Goal: Transaction & Acquisition: Purchase product/service

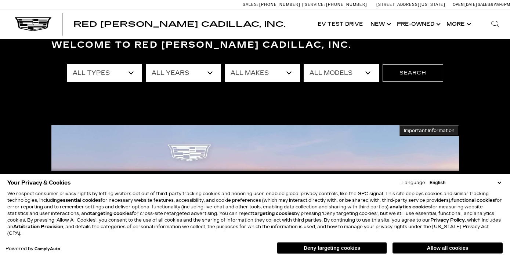
scroll to position [46, 0]
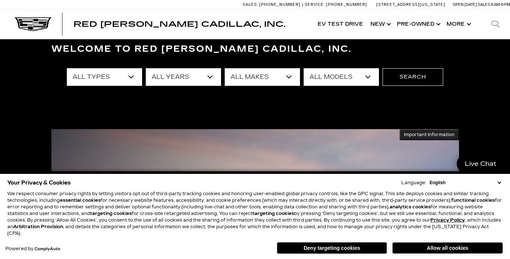
select select "New"
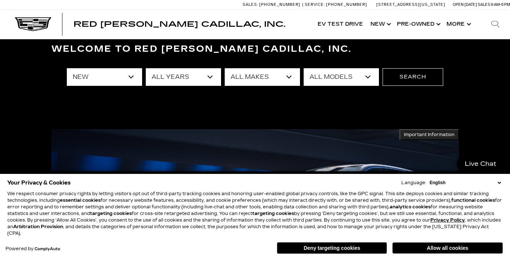
select select "Cadillac"
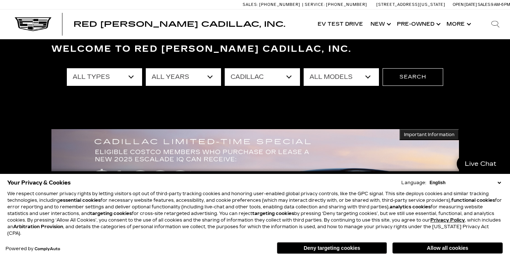
select select "Escalade"
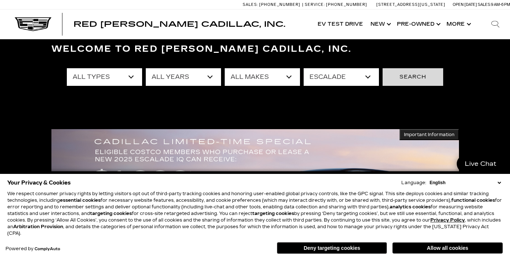
click at [402, 78] on button "Search" at bounding box center [413, 77] width 61 height 18
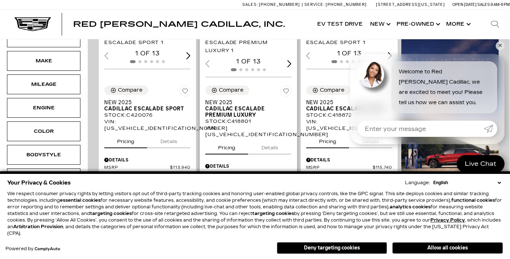
scroll to position [204, 0]
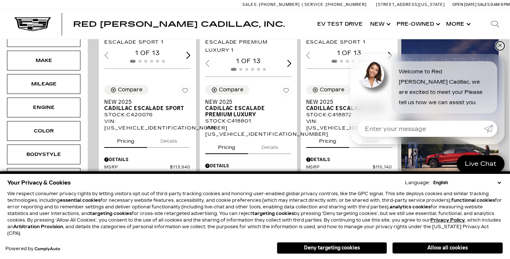
click at [500, 46] on link "✕" at bounding box center [500, 46] width 9 height 9
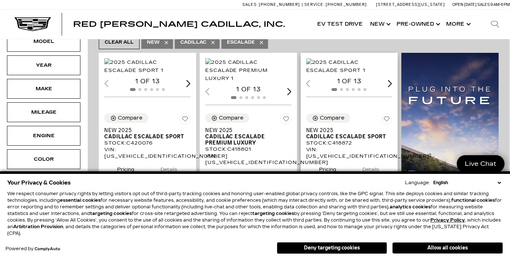
scroll to position [175, 0]
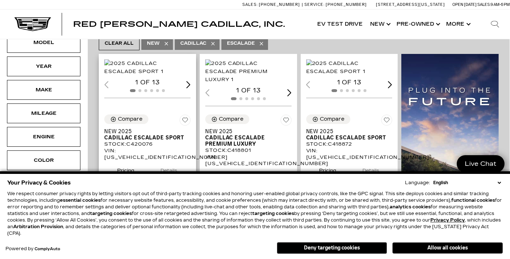
click at [176, 60] on img "1 / 2" at bounding box center [147, 68] width 86 height 16
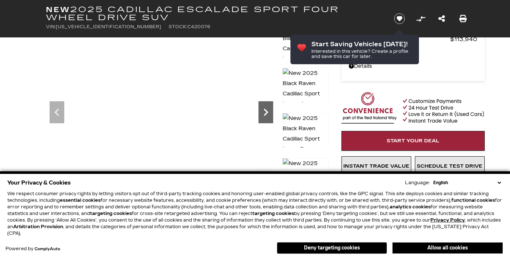
scroll to position [53, 0]
click at [260, 111] on icon "Next" at bounding box center [266, 112] width 15 height 15
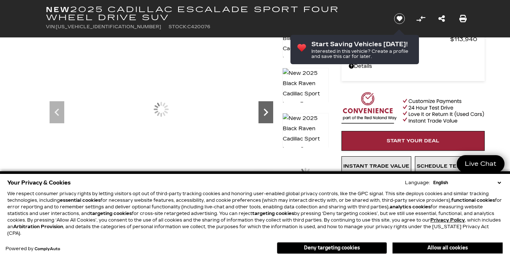
click at [263, 113] on icon "Next" at bounding box center [266, 112] width 15 height 15
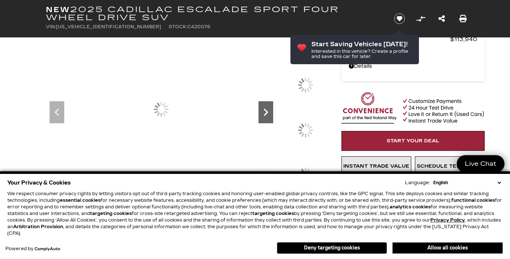
click at [263, 113] on icon "Next" at bounding box center [266, 112] width 15 height 15
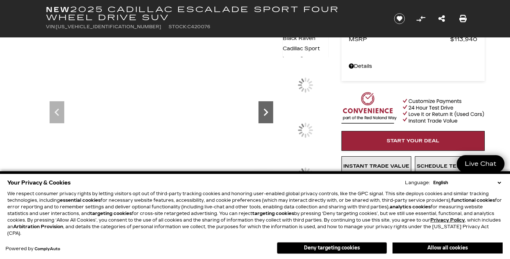
click at [263, 113] on icon "Next" at bounding box center [266, 112] width 15 height 15
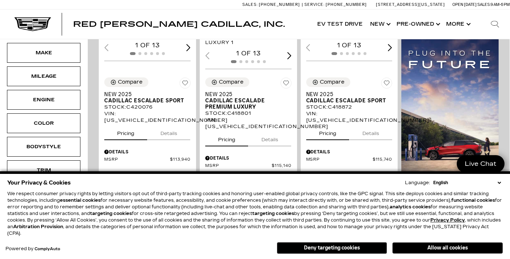
scroll to position [211, 0]
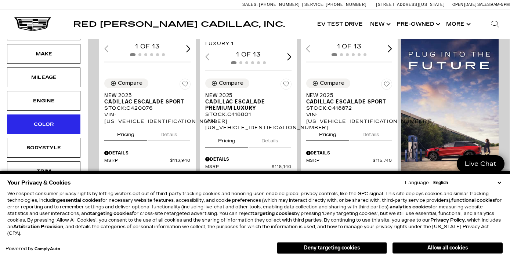
click at [60, 115] on div "Color" at bounding box center [43, 125] width 73 height 20
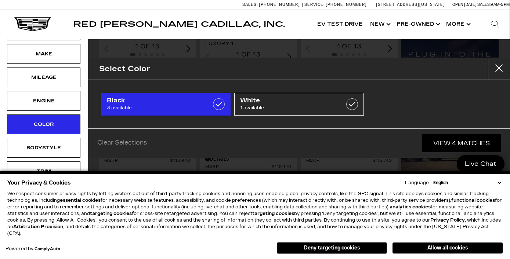
click at [219, 104] on label at bounding box center [219, 104] width 12 height 12
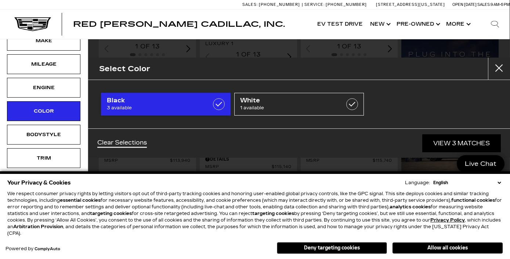
type input "$115,740"
checkbox input "true"
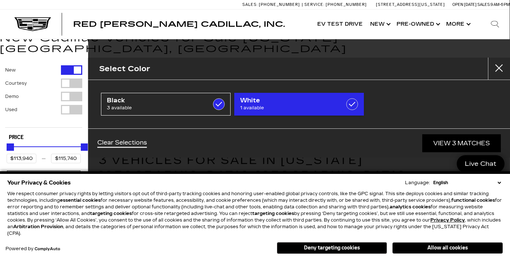
scroll to position [0, 0]
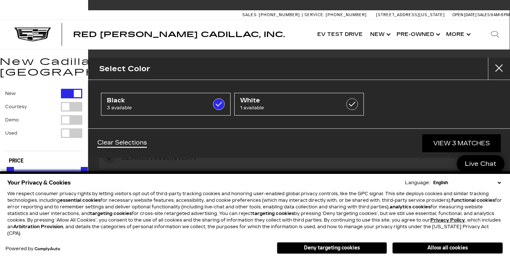
click at [501, 62] on button "close" at bounding box center [499, 69] width 22 height 22
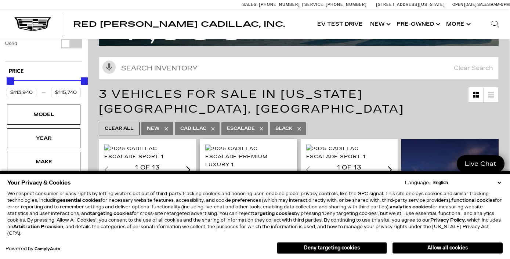
scroll to position [89, 0]
